Goal: Navigation & Orientation: Find specific page/section

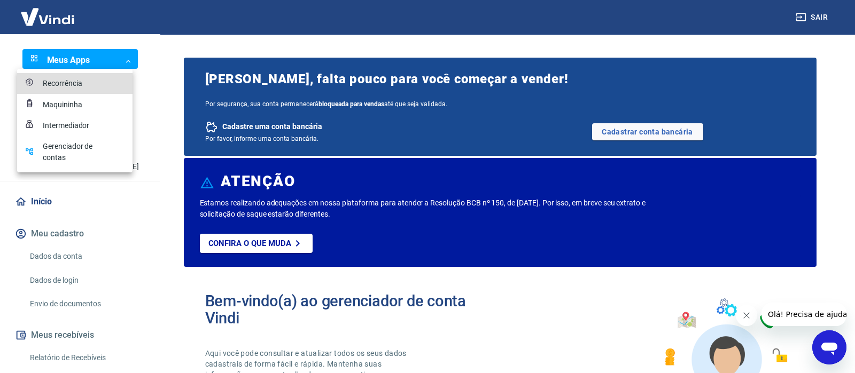
click at [123, 59] on body "Sair Meus Apps ​ ​ M Marcia Rosa de Almeida marcia.rosa@vindi.com.br Início Meu…" at bounding box center [427, 186] width 855 height 373
click at [75, 82] on div "Recorrência" at bounding box center [69, 83] width 53 height 11
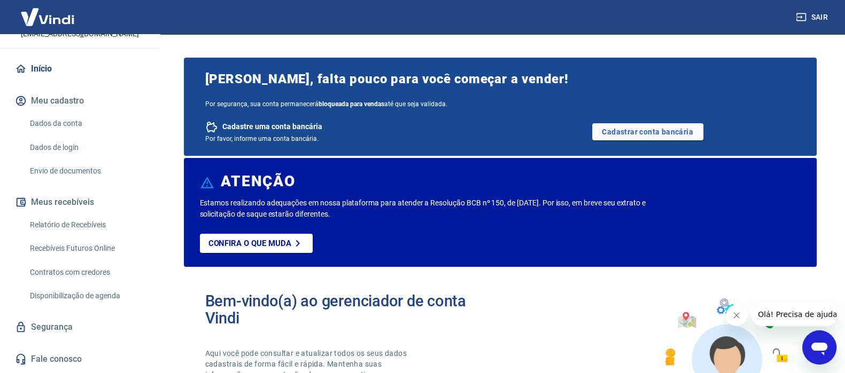
scroll to position [200, 0]
